Goal: Task Accomplishment & Management: Manage account settings

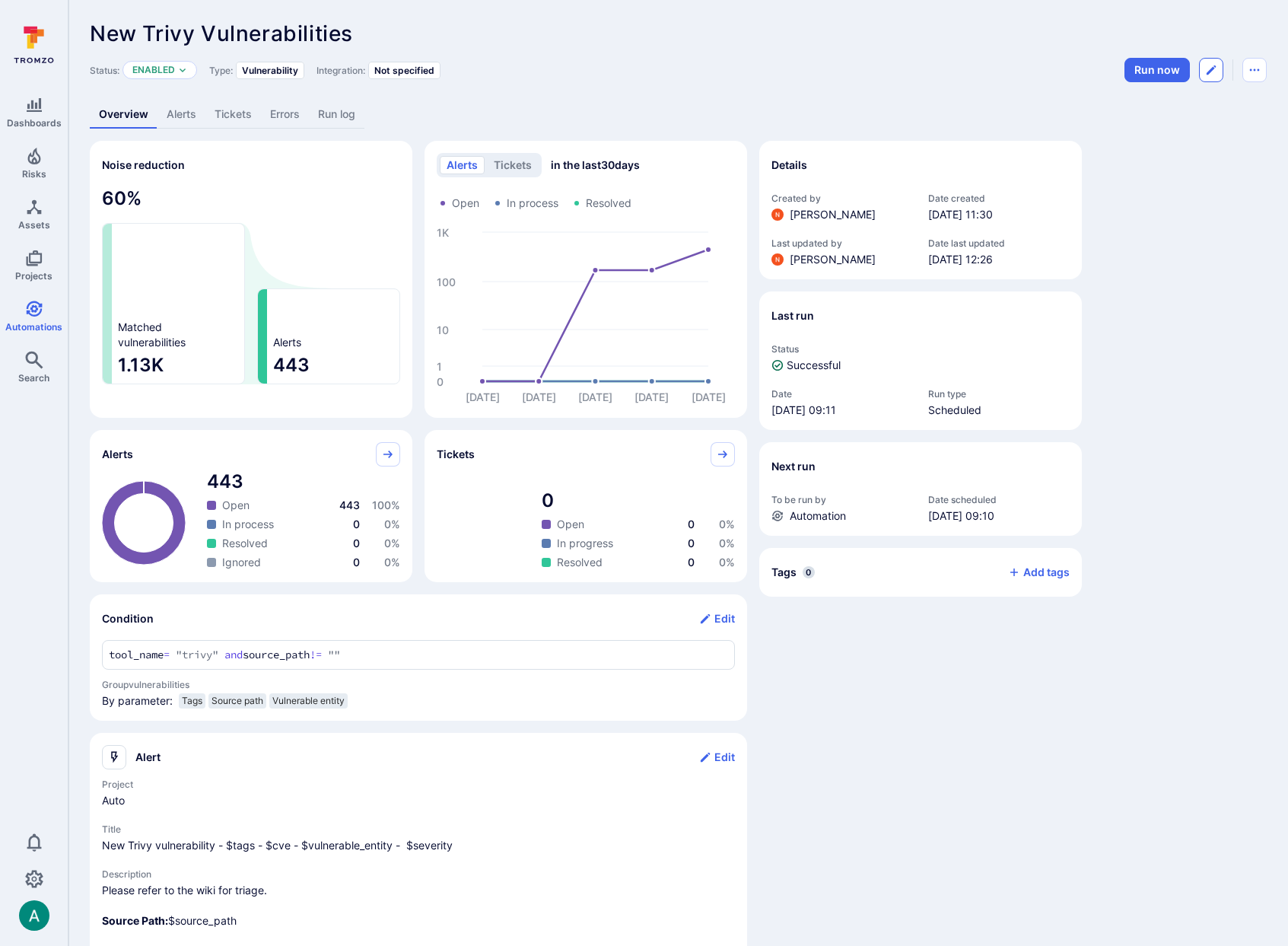
click at [1216, 69] on icon "Edit automation" at bounding box center [1211, 70] width 12 height 12
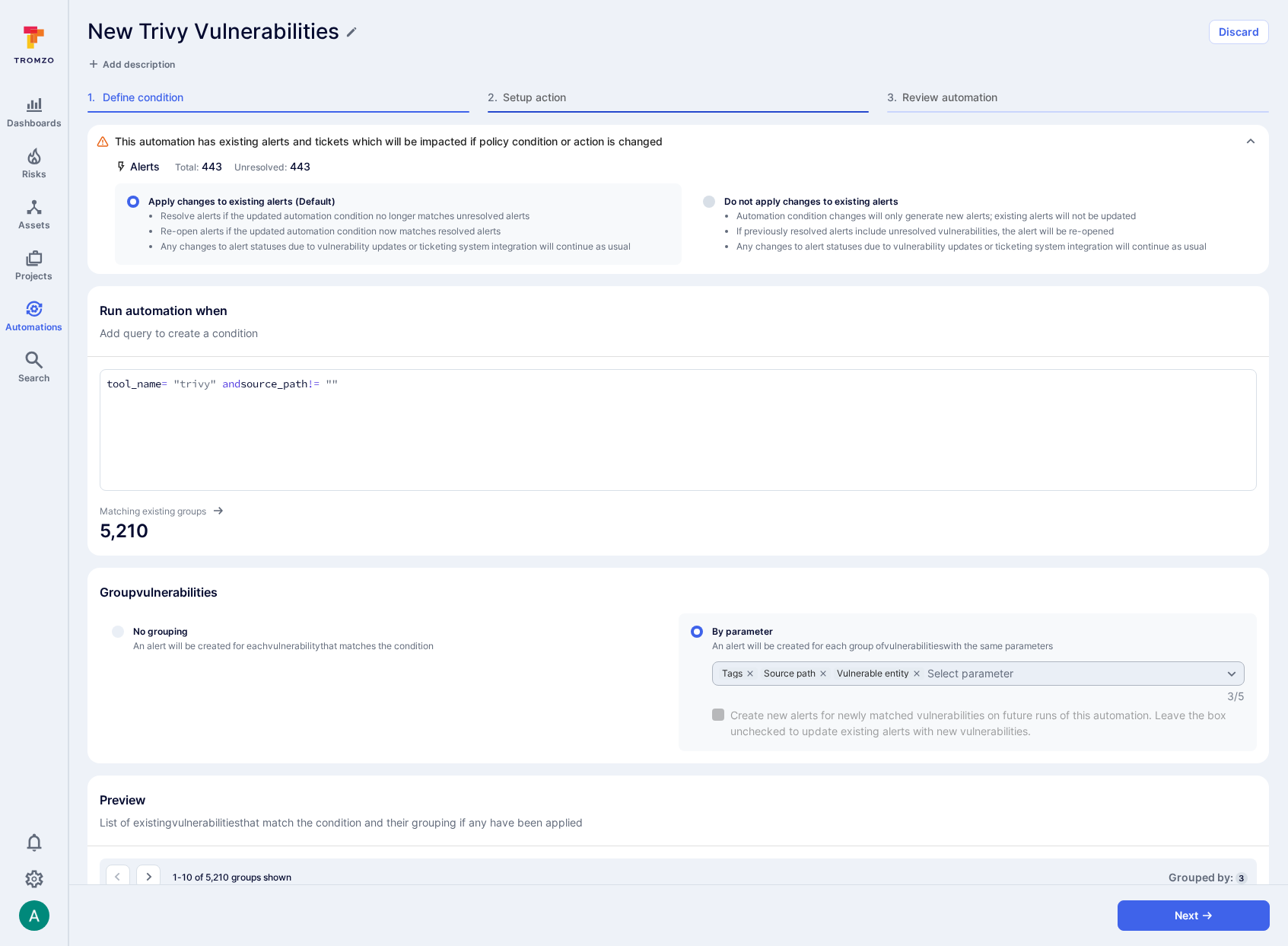
click at [540, 96] on span "Setup action" at bounding box center [686, 97] width 367 height 15
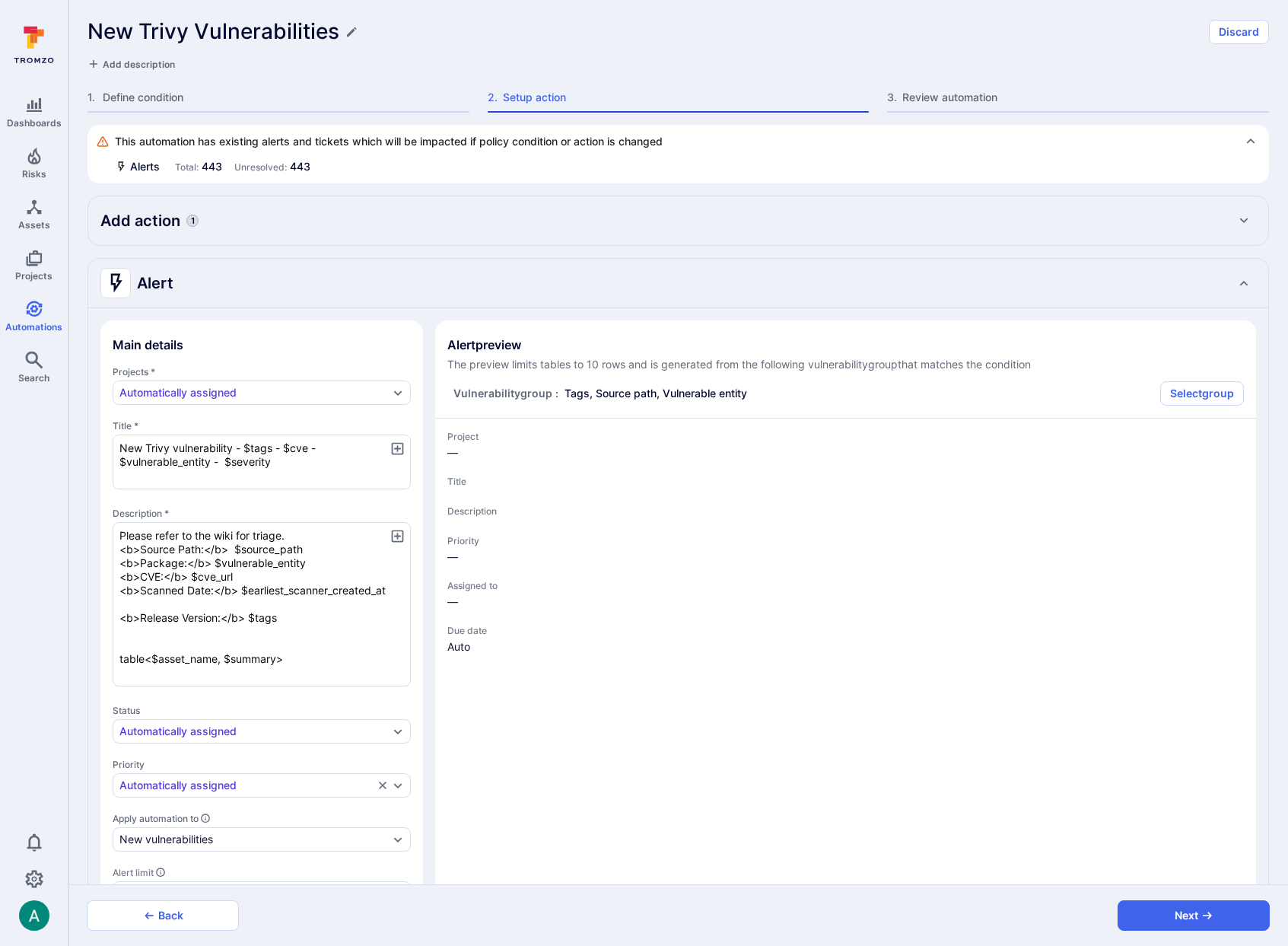
type textarea "x"
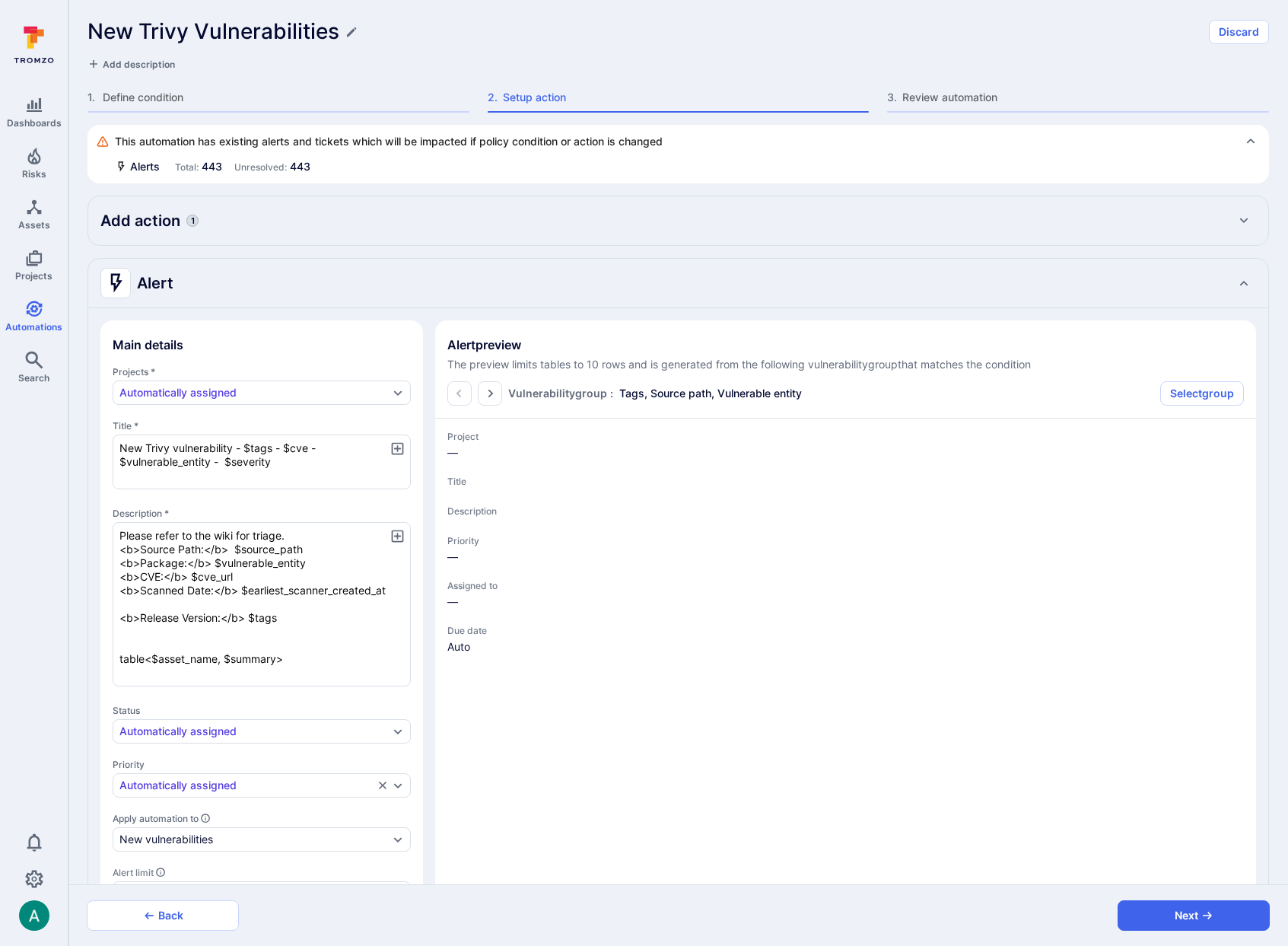
type textarea "x"
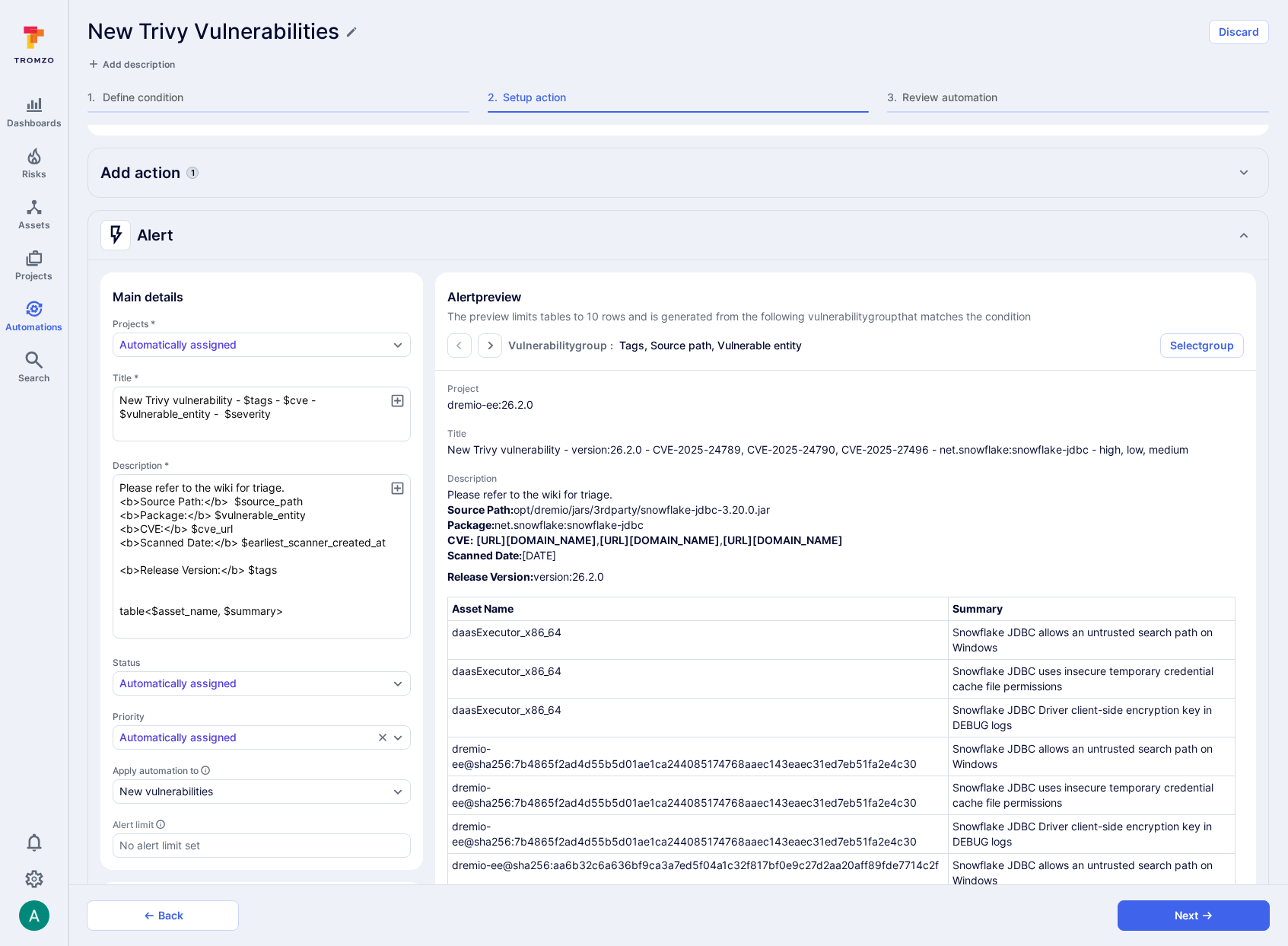
scroll to position [46, 0]
click at [21, 315] on link "Automations" at bounding box center [34, 316] width 68 height 45
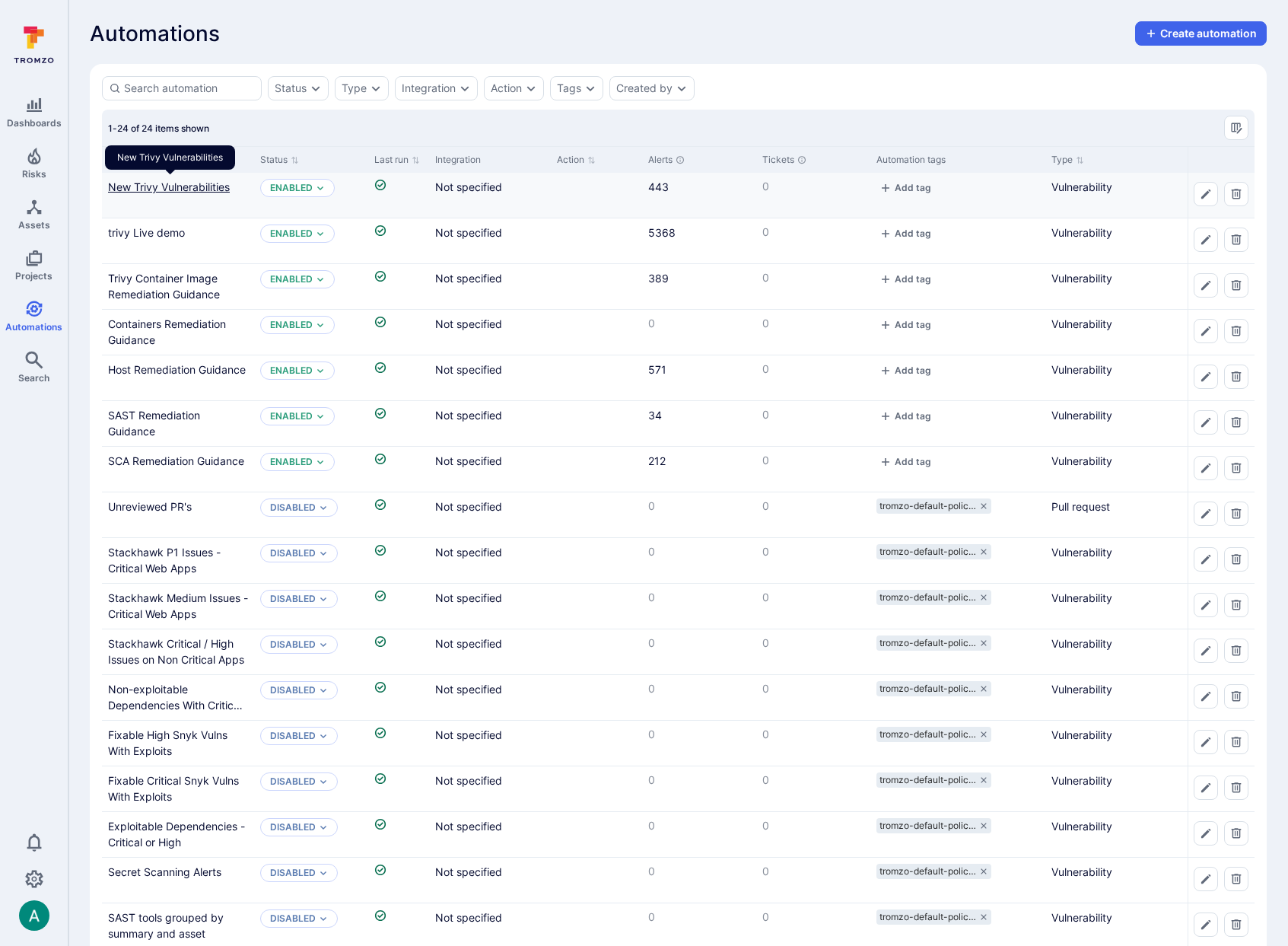
click at [197, 186] on link "New Trivy Vulnerabilities" at bounding box center [169, 186] width 122 height 13
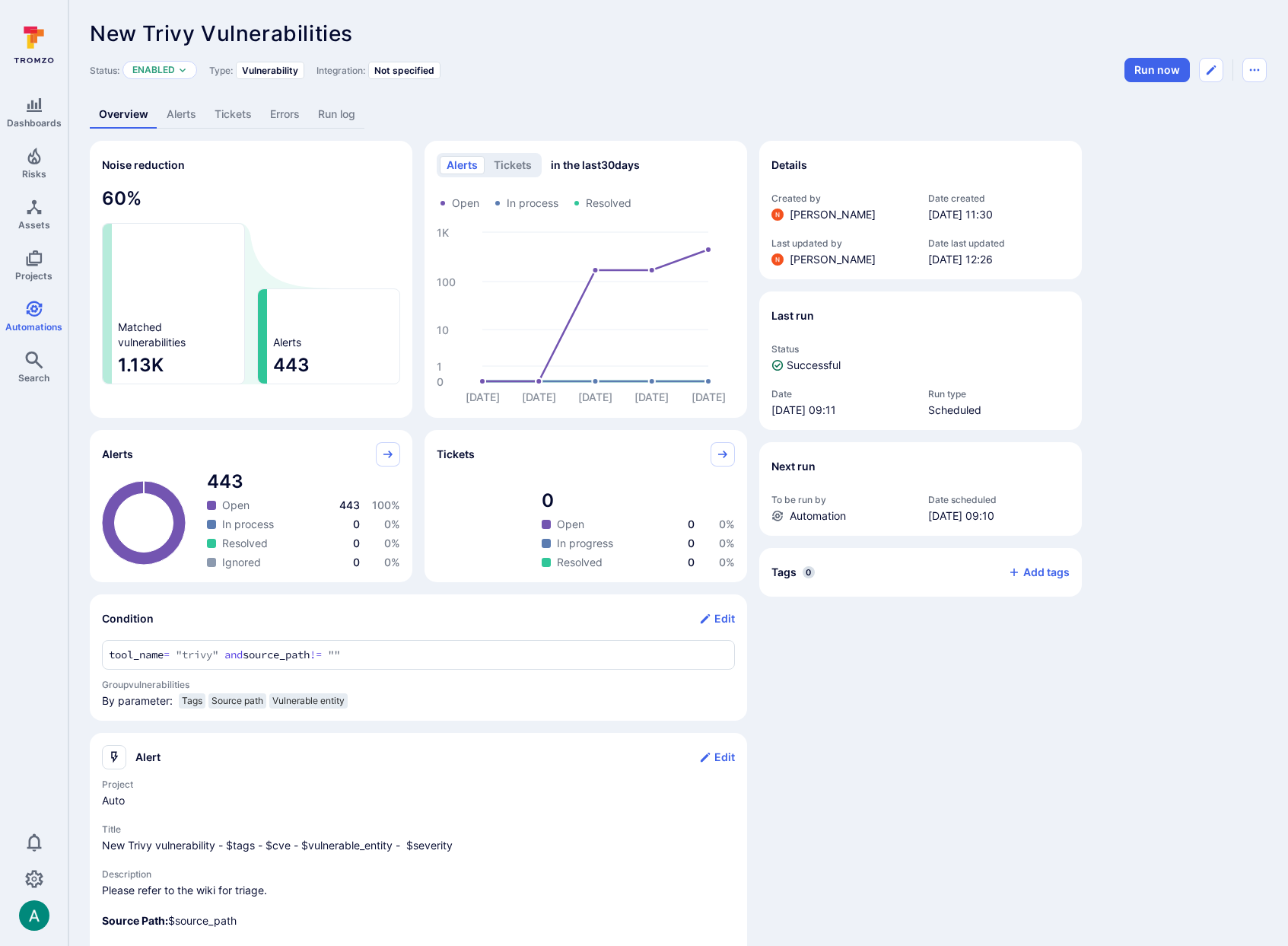
click at [417, 343] on div "Noise reduction 60 % Matched vulnerabilities 1.13K Alerts 443 alerts tickets in…" at bounding box center [418, 279] width 658 height 277
click at [108, 619] on h2 "Condition" at bounding box center [127, 619] width 51 height 15
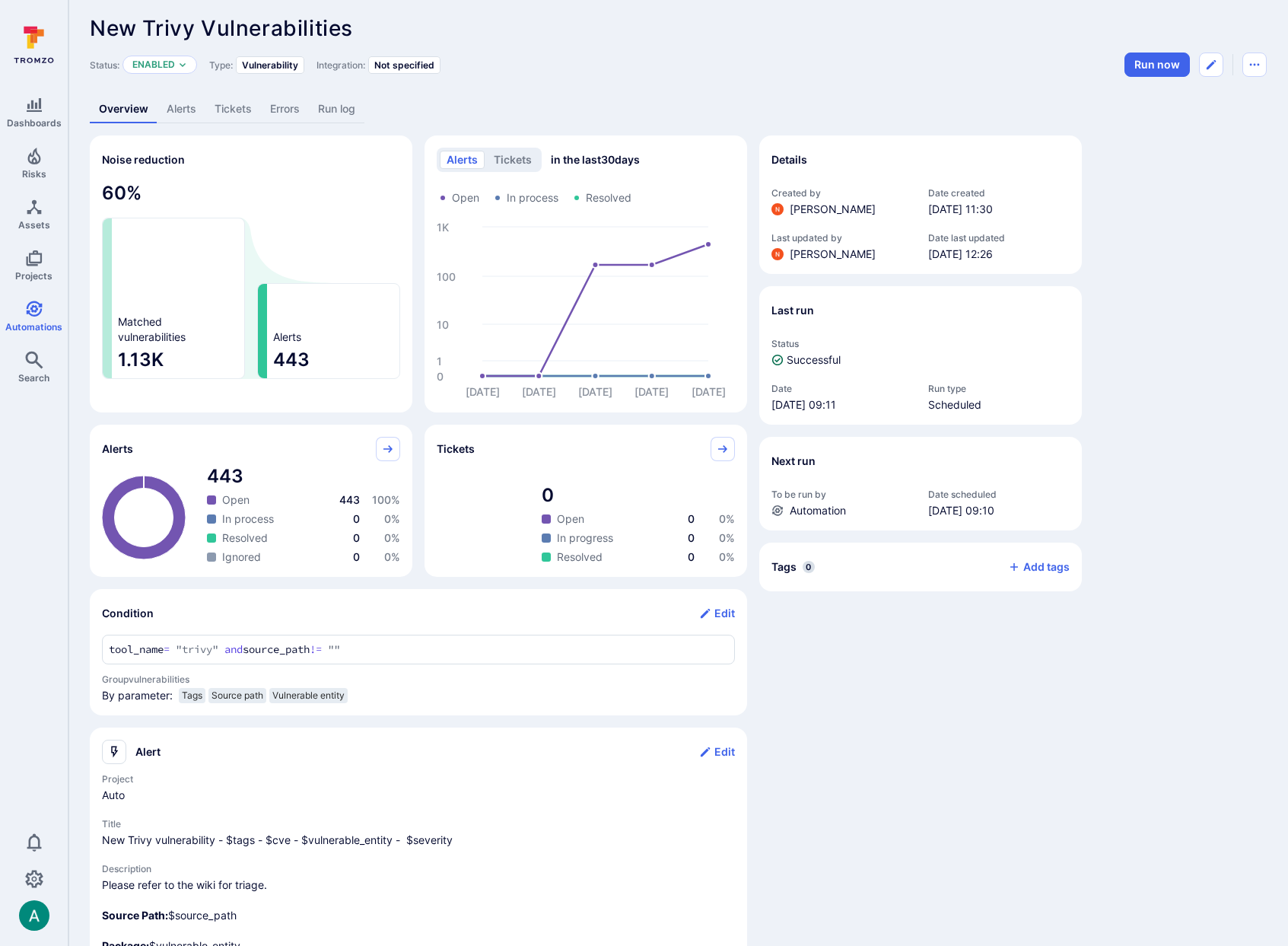
scroll to position [4, 0]
click at [168, 112] on link "Alerts" at bounding box center [181, 110] width 48 height 28
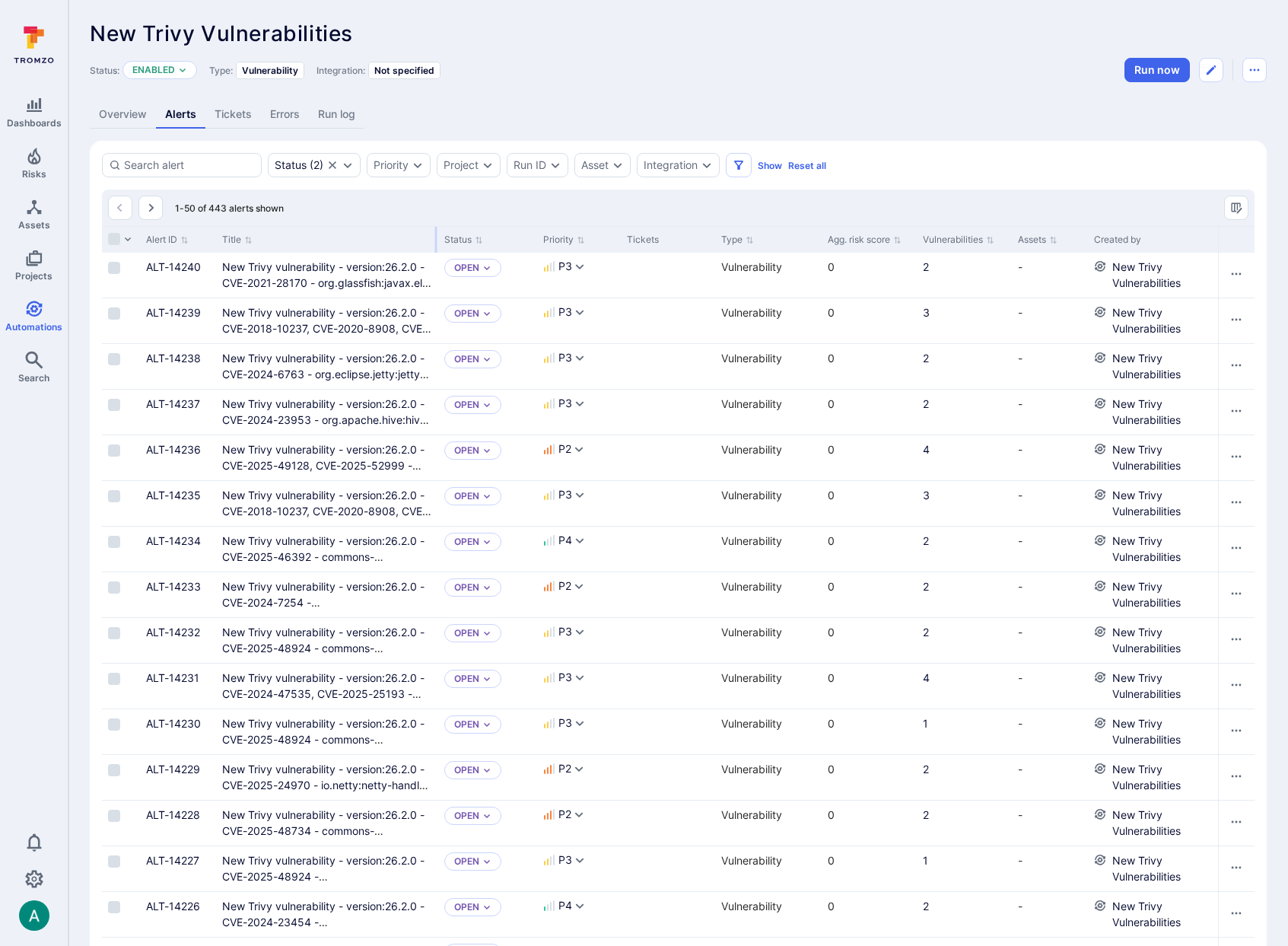
drag, startPoint x: 403, startPoint y: 236, endPoint x: 436, endPoint y: 236, distance: 33.0
click at [436, 236] on div at bounding box center [436, 240] width 3 height 26
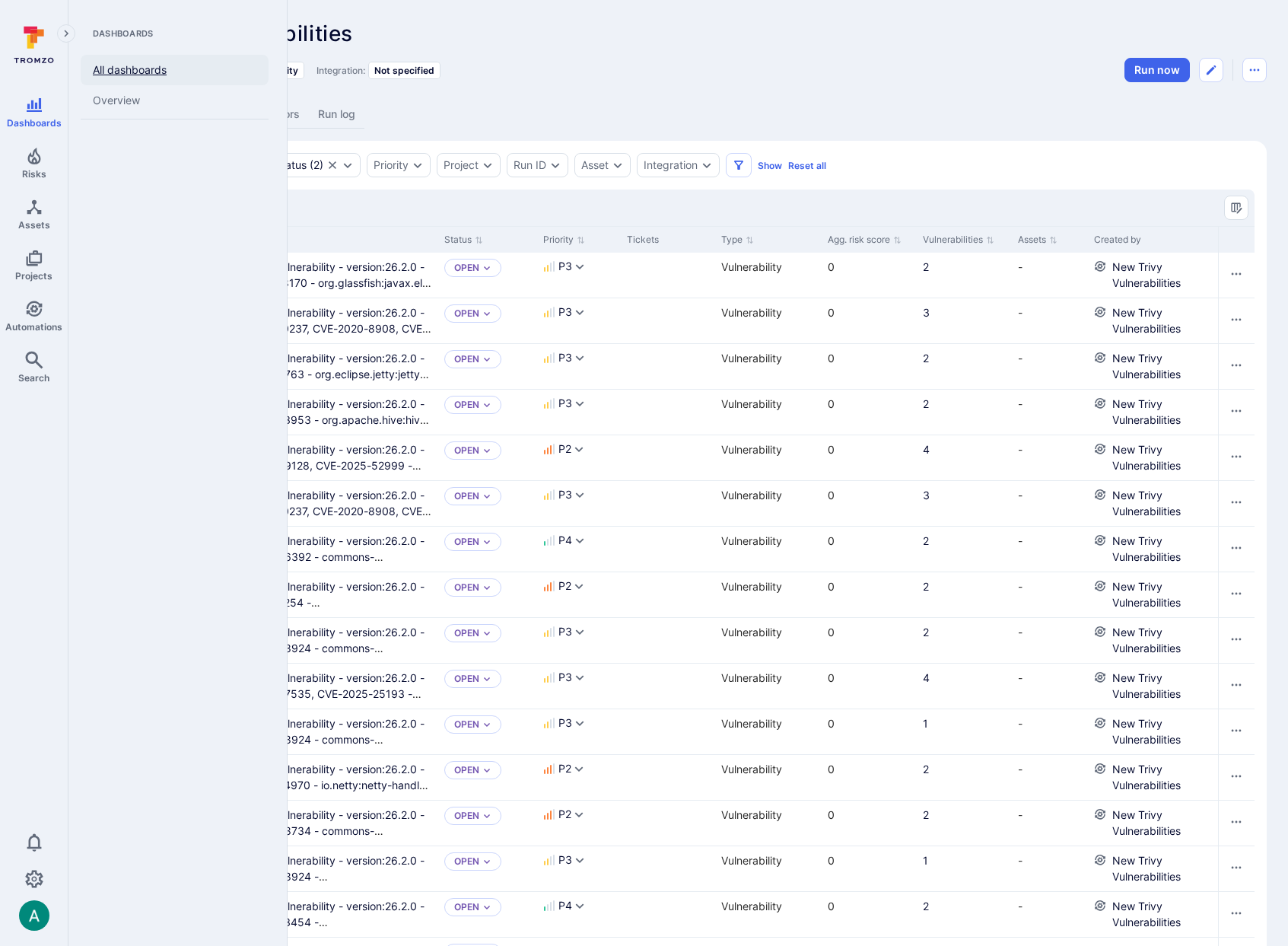
click at [174, 70] on link "All dashboards" at bounding box center [175, 70] width 188 height 30
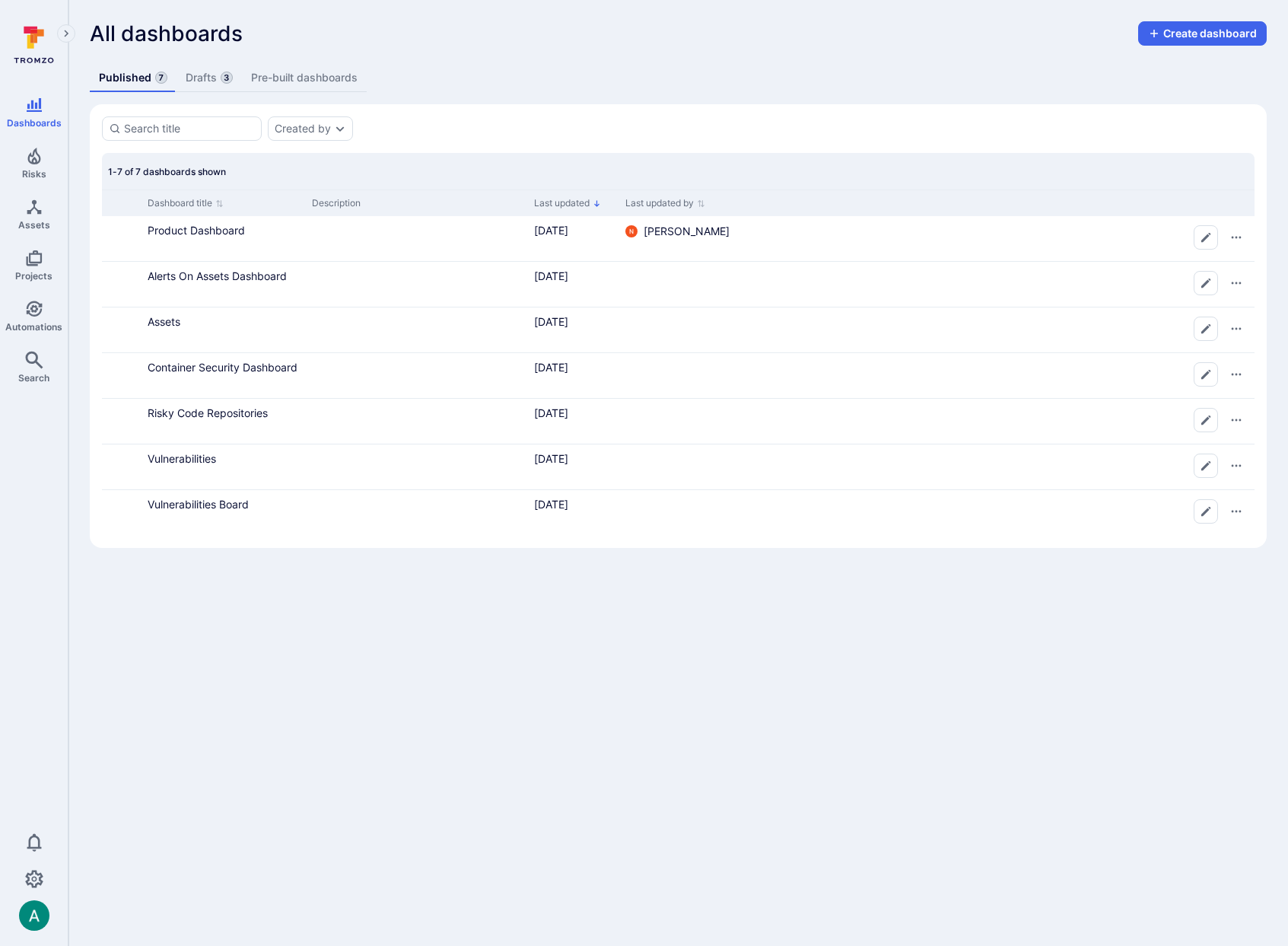
click at [195, 80] on link "Drafts 3" at bounding box center [209, 78] width 66 height 28
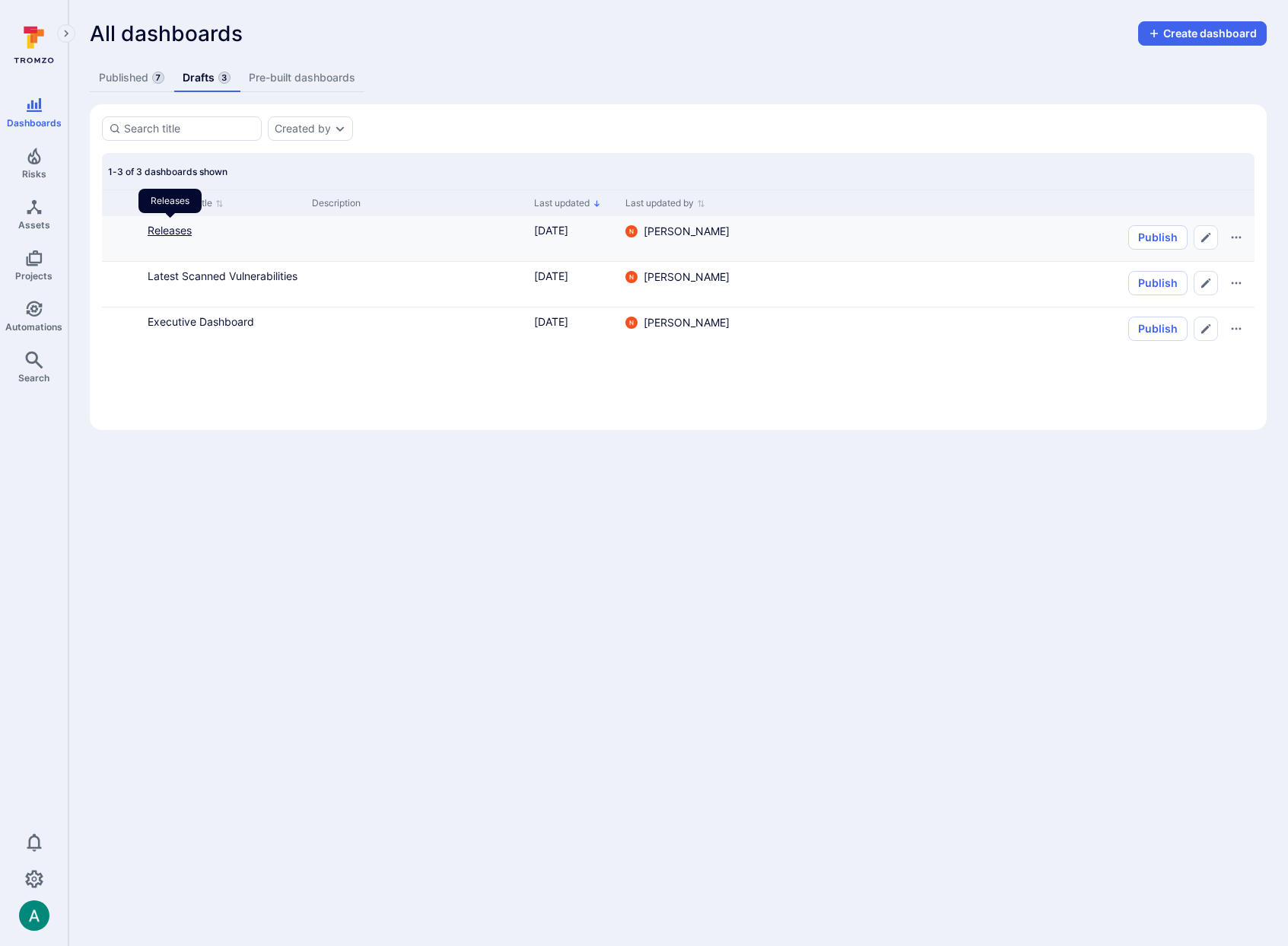
click at [159, 235] on link "Releases" at bounding box center [170, 230] width 44 height 13
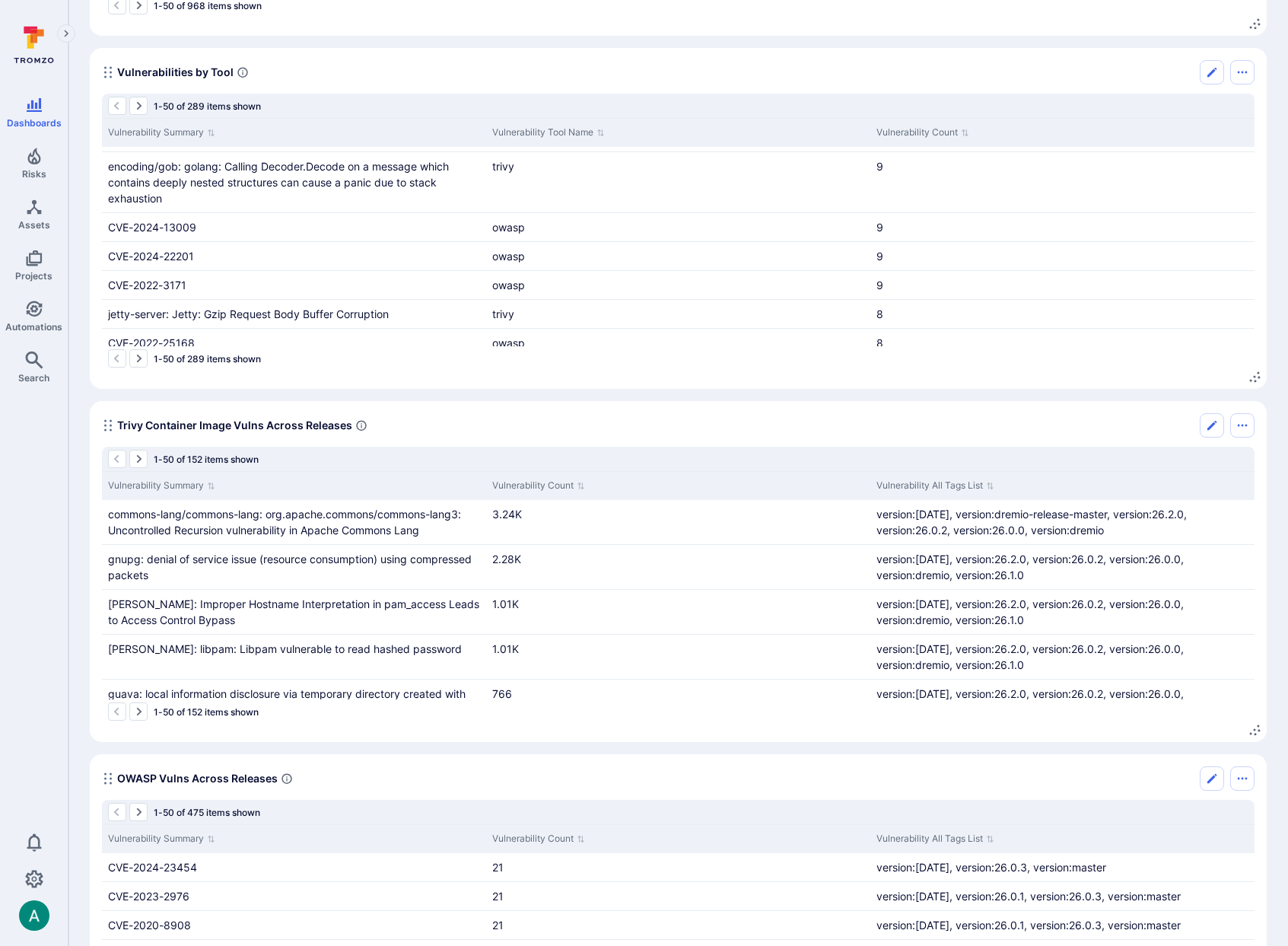
scroll to position [1222, 0]
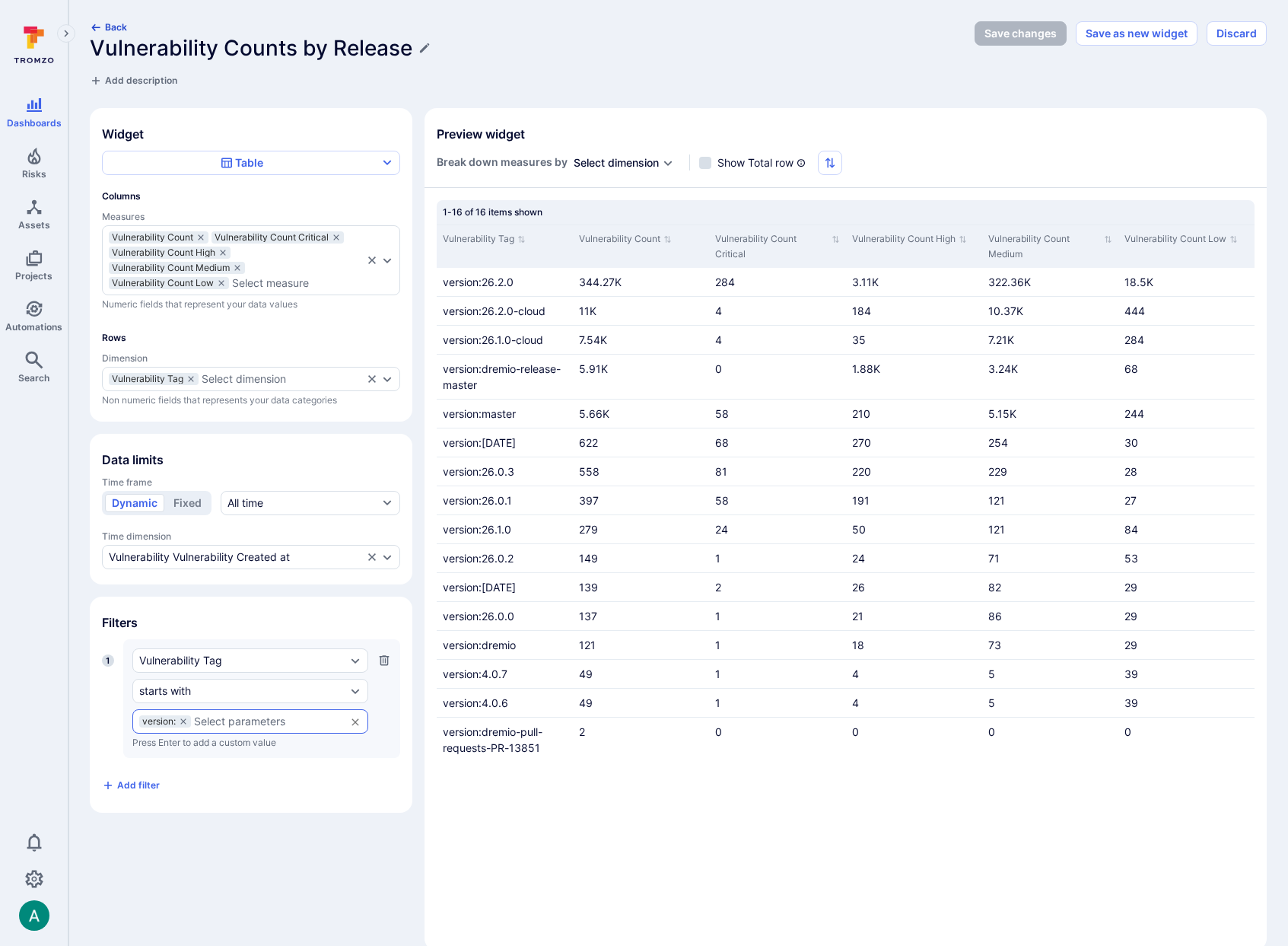
click at [101, 27] on icon "button" at bounding box center [95, 27] width 12 height 12
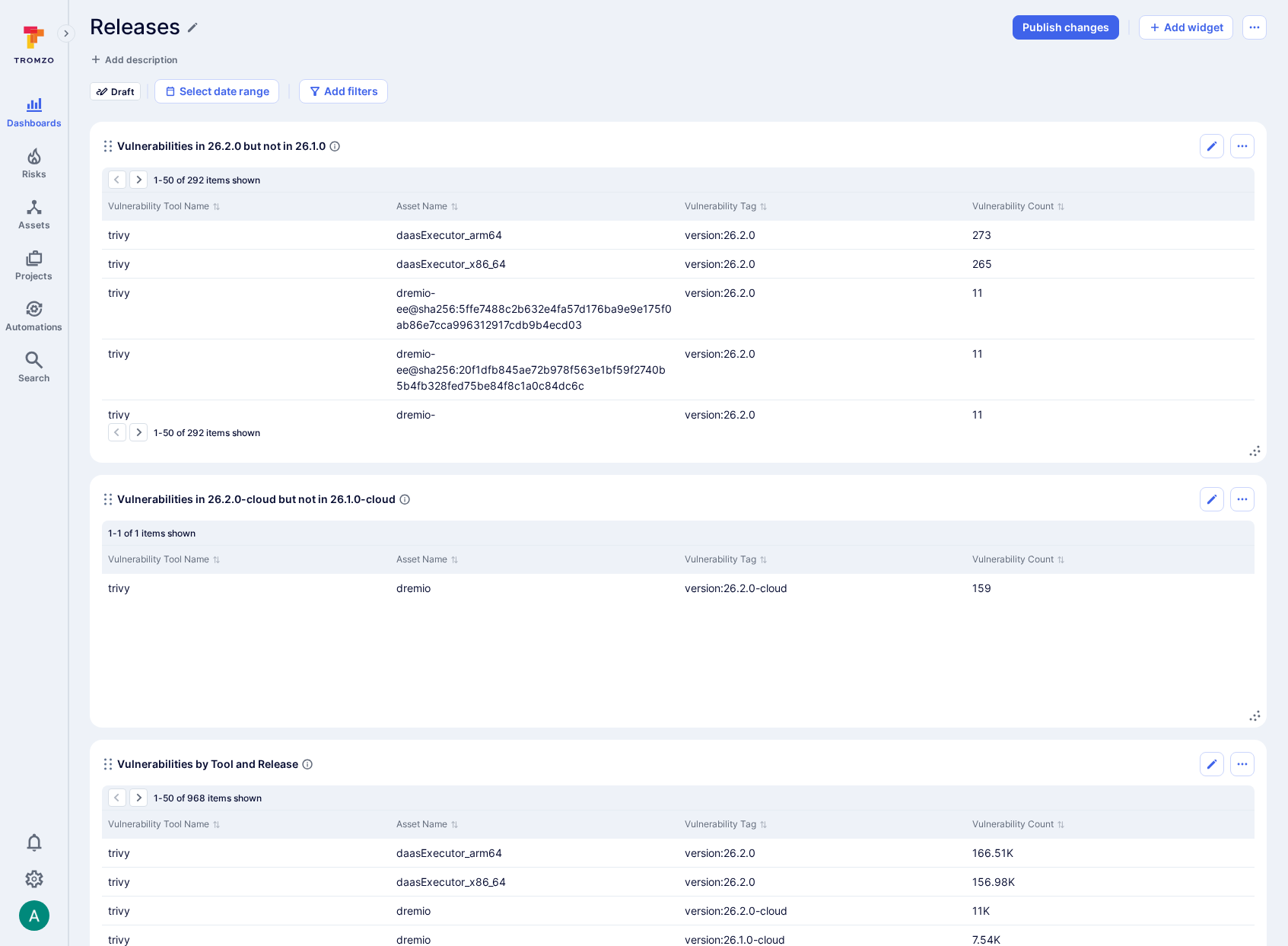
scroll to position [2, 0]
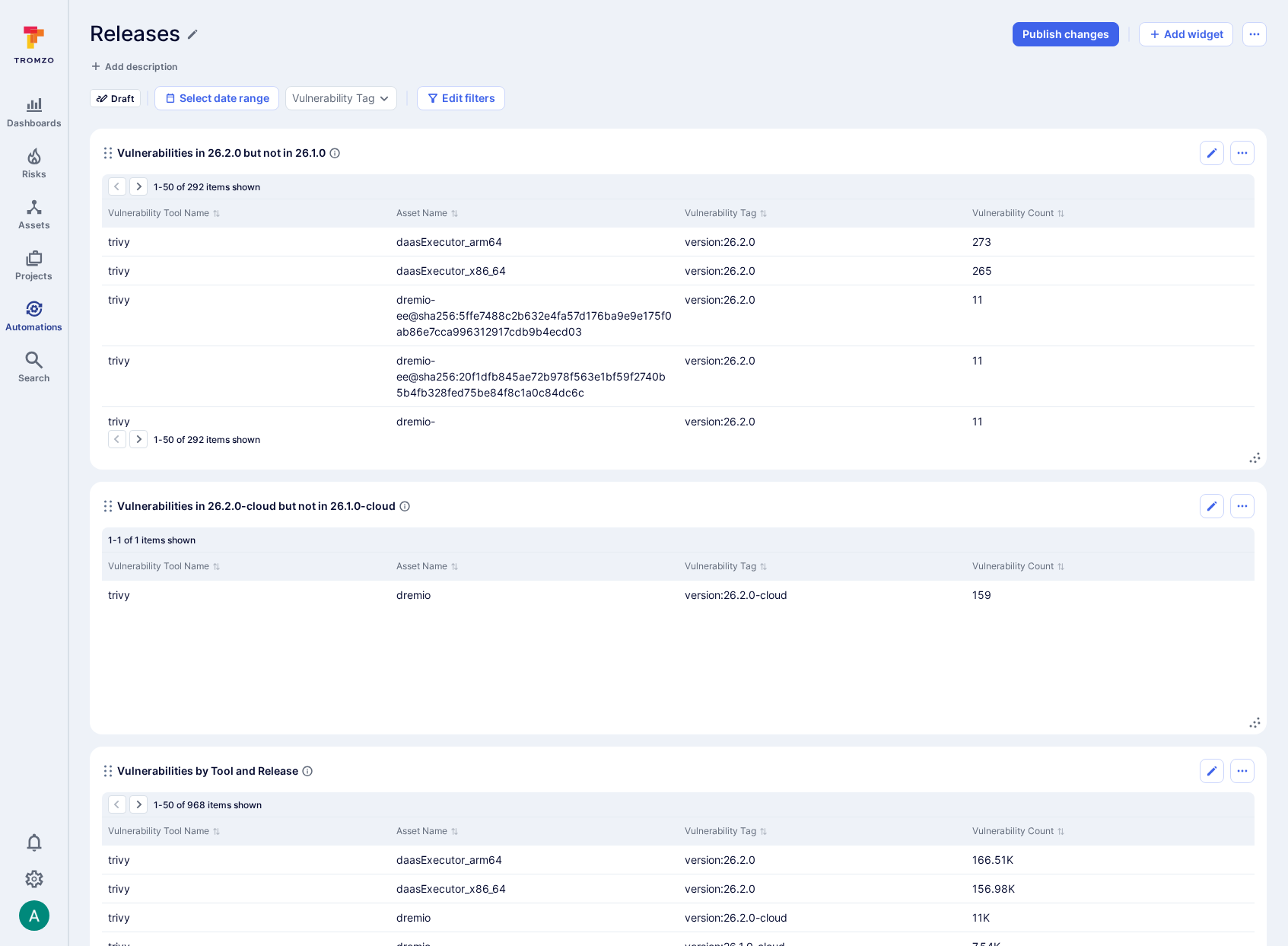
click at [41, 325] on span "Automations" at bounding box center [34, 327] width 57 height 12
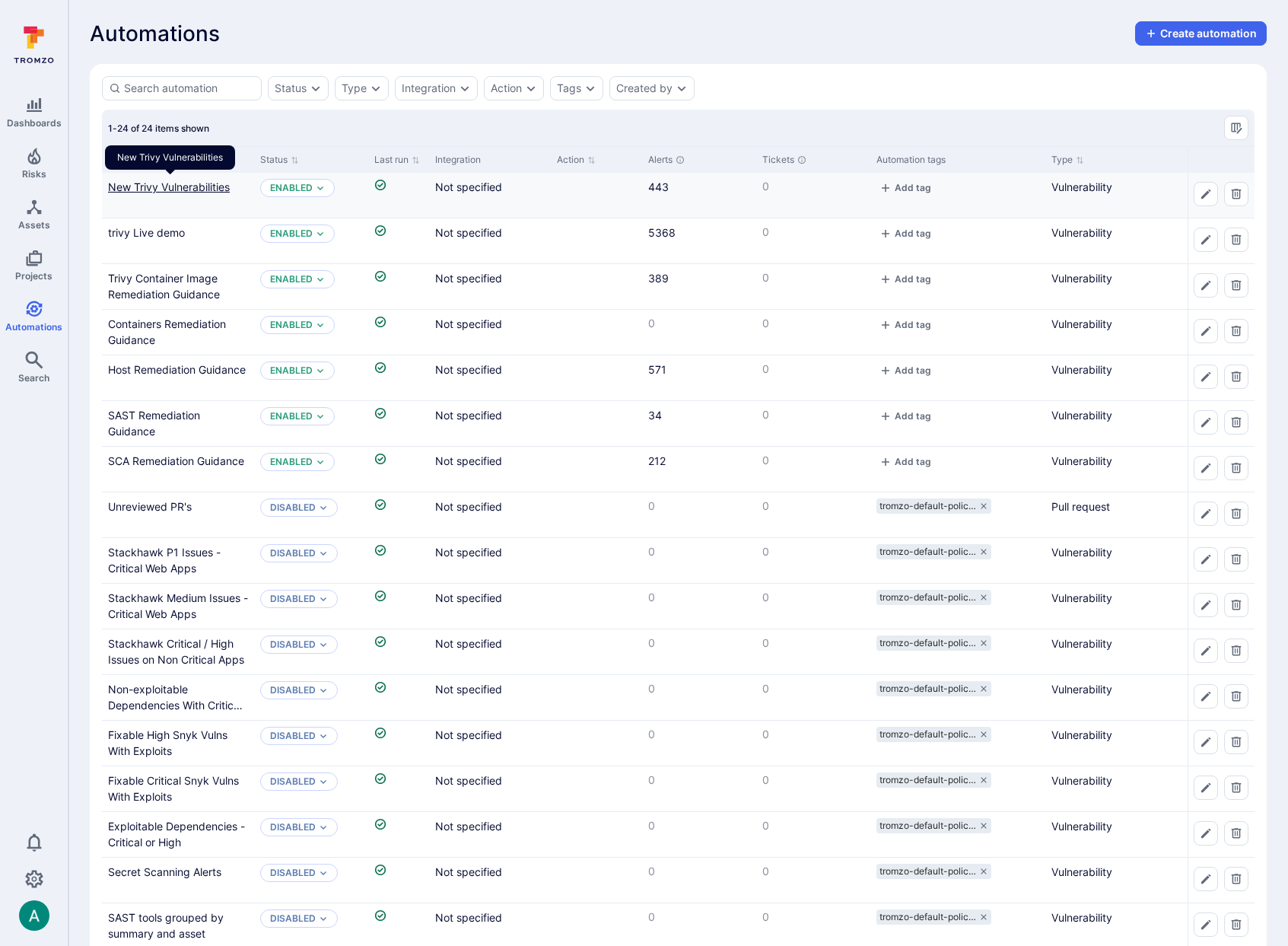
click at [212, 181] on link "New Trivy Vulnerabilities" at bounding box center [169, 186] width 122 height 13
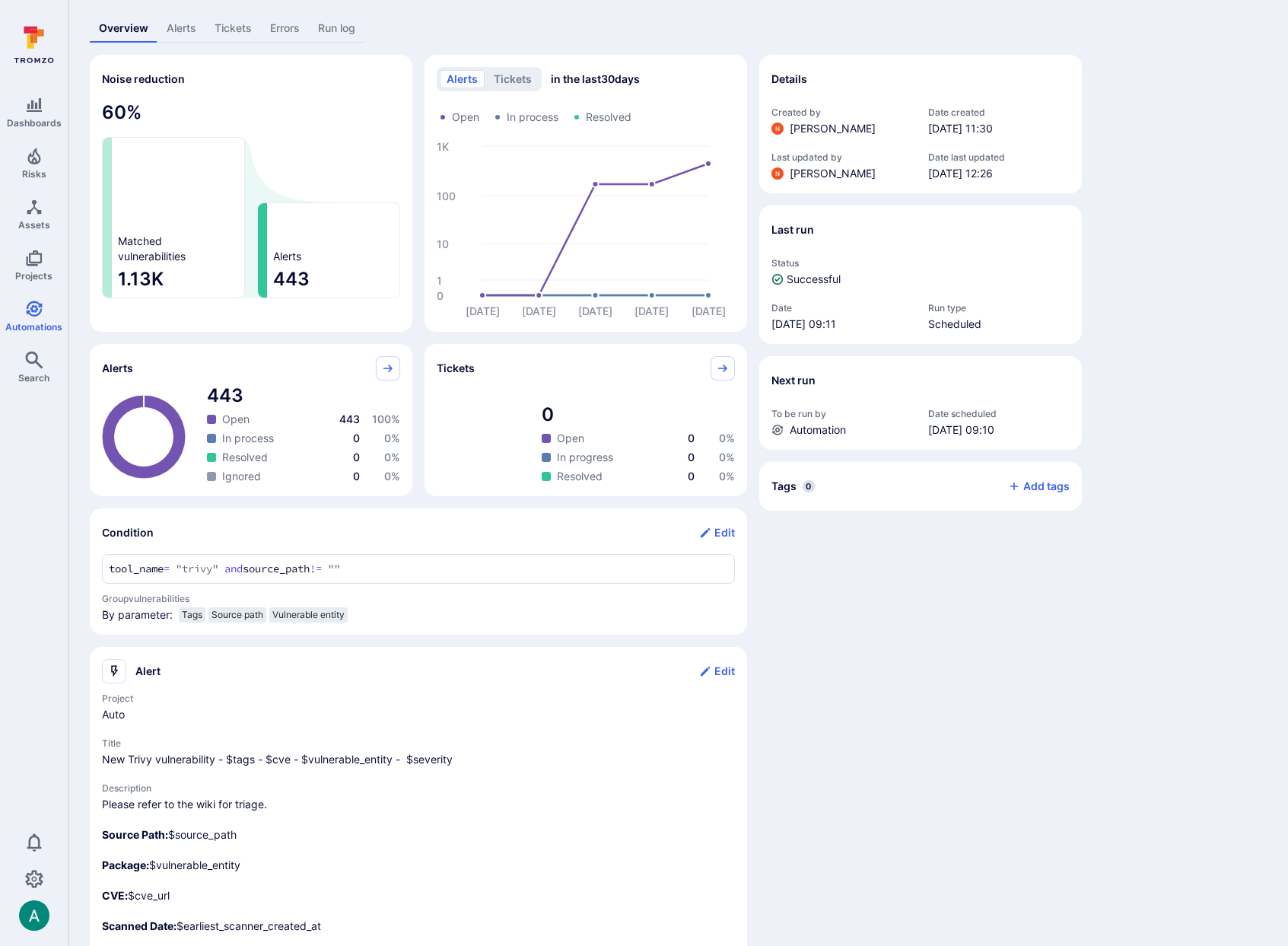
scroll to position [88, 0]
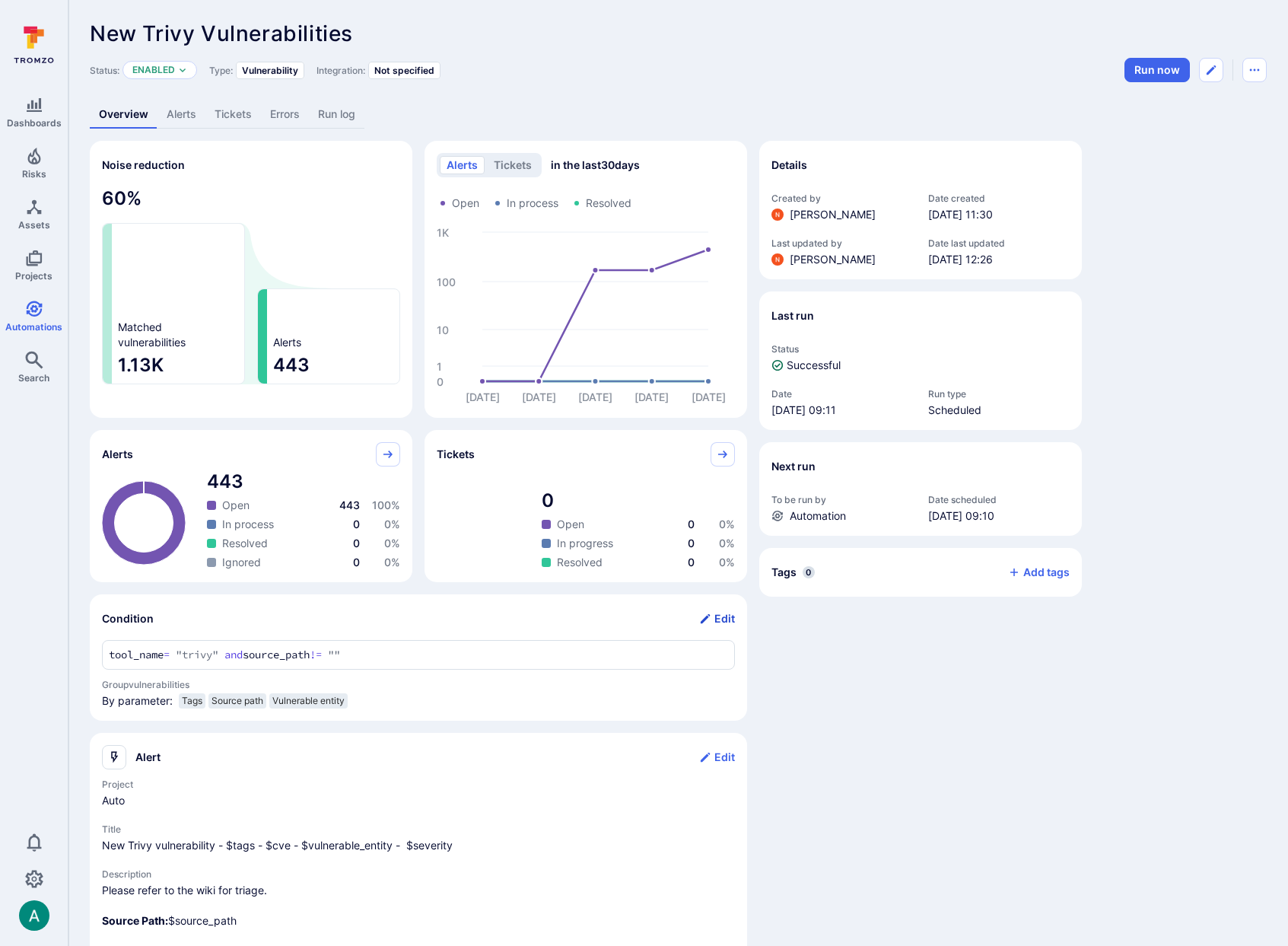
drag, startPoint x: 638, startPoint y: 621, endPoint x: 712, endPoint y: 619, distance: 74.0
click at [641, 621] on div "Condition Edit" at bounding box center [419, 618] width 633 height 24
click at [717, 618] on button "Edit" at bounding box center [717, 618] width 35 height 24
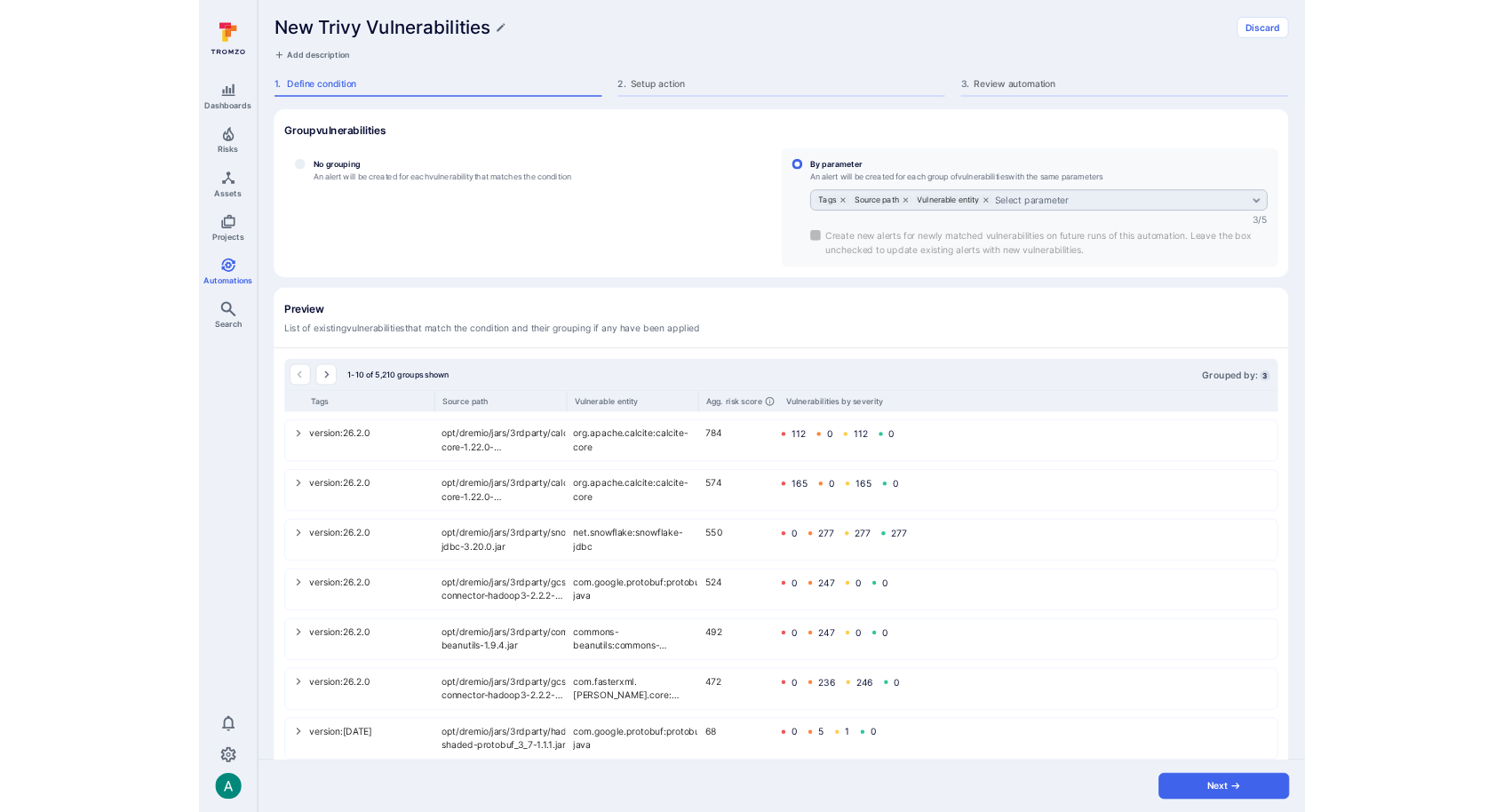
scroll to position [526, 0]
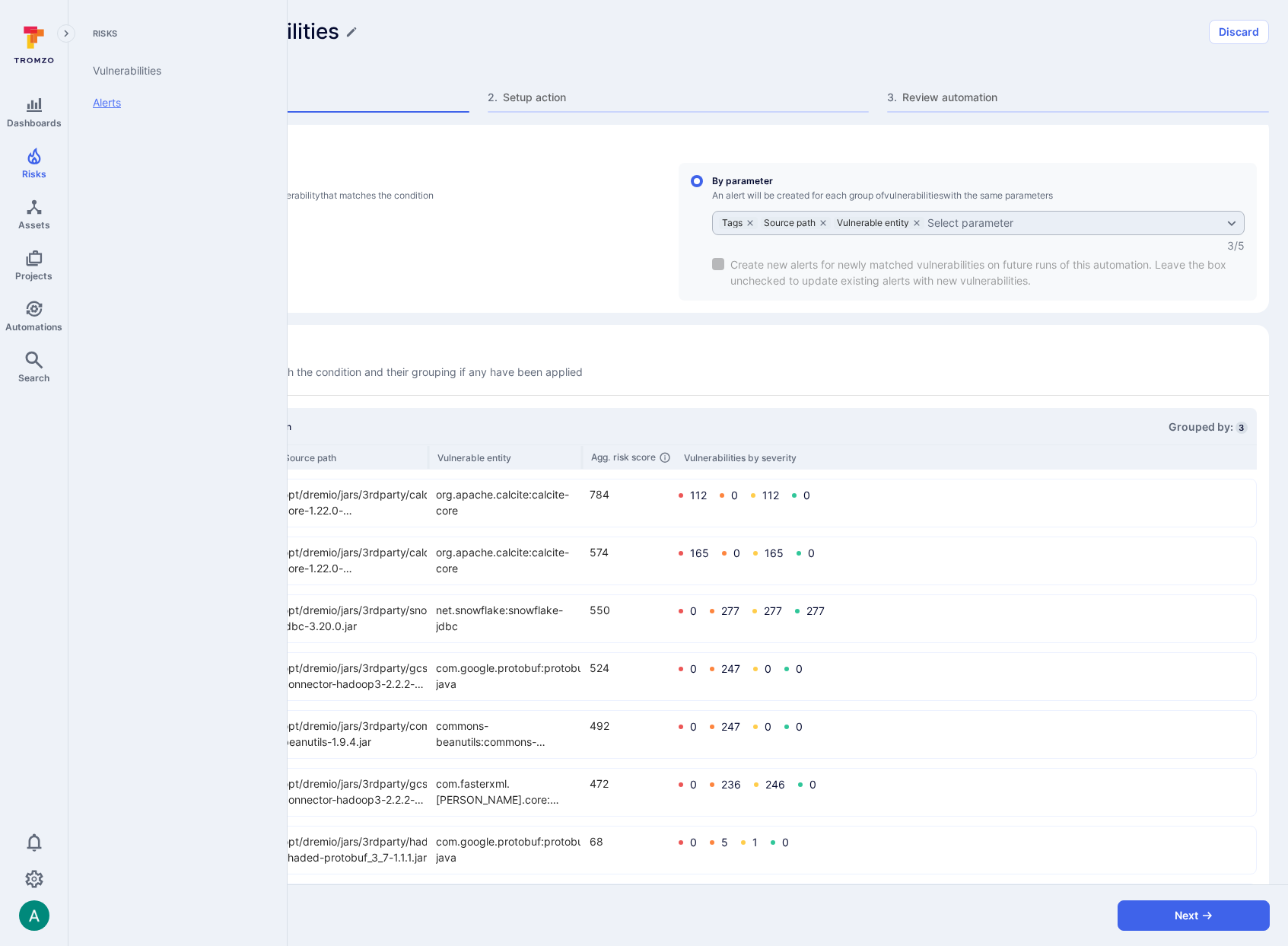
click at [124, 111] on link "Alerts" at bounding box center [175, 103] width 188 height 32
